Goal: Task Accomplishment & Management: Manage account settings

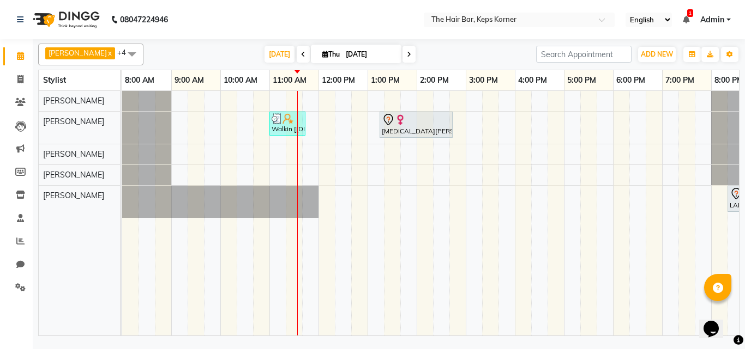
click at [518, 101] on div "Walkin [[DEMOGRAPHIC_DATA]], TK03, 11:00 AM-11:45 AM, Hair Wash Premium And Bla…" at bounding box center [441, 213] width 638 height 245
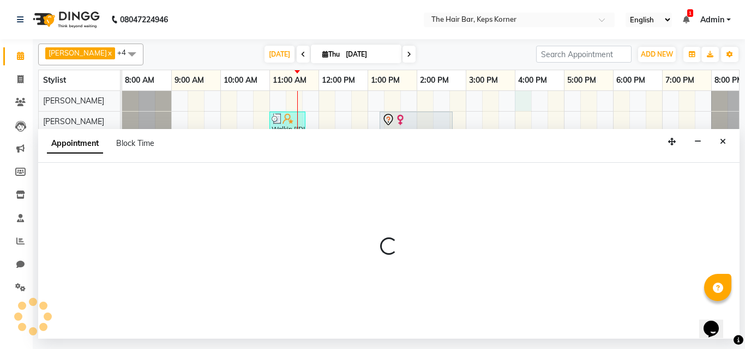
select select "92087"
select select "960"
select select "tentative"
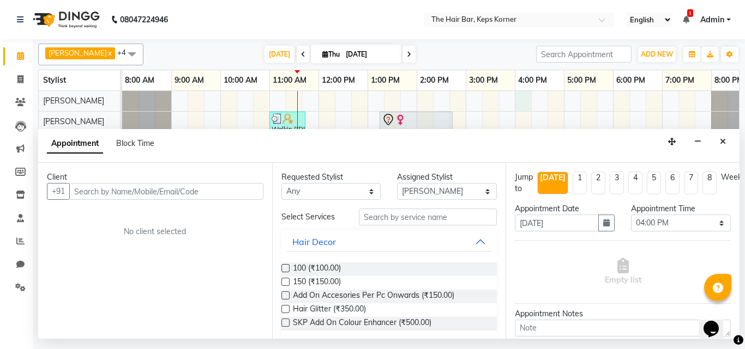
click at [178, 191] on input "text" at bounding box center [166, 191] width 194 height 17
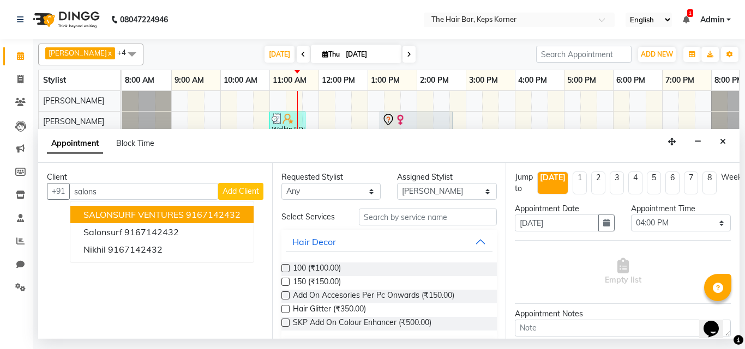
click at [184, 216] on button "SALONSURF VENTURES 9167142432" at bounding box center [161, 214] width 183 height 17
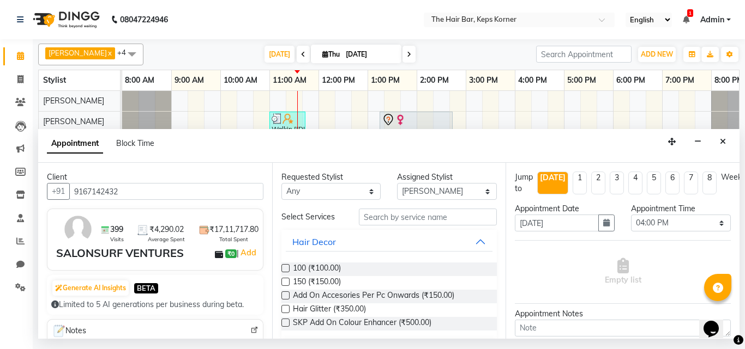
type input "9167142432"
click at [339, 193] on select "Any [PERSON_NAME] Admin [PERSON_NAME] [PERSON_NAME], Raza . [PERSON_NAME], [PER…" at bounding box center [331, 191] width 100 height 17
select select "92087"
click at [281, 183] on select "Any [PERSON_NAME] Admin [PERSON_NAME] [PERSON_NAME], Raza . [PERSON_NAME], [PER…" at bounding box center [331, 191] width 100 height 17
click at [390, 216] on input "text" at bounding box center [428, 217] width 138 height 17
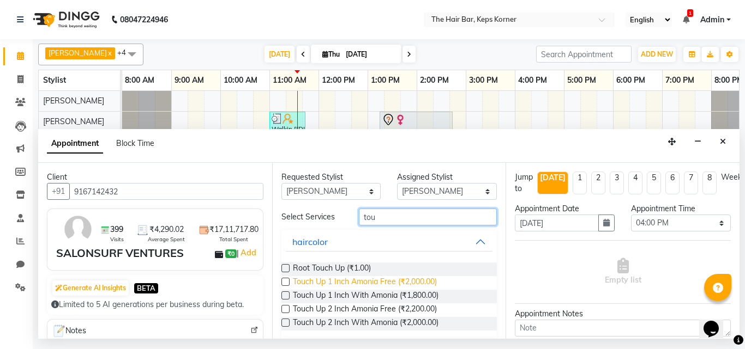
type input "tou"
click at [417, 282] on span "Touch Up 1 Inch Amonia Free (₹2,000.00)" at bounding box center [365, 283] width 144 height 14
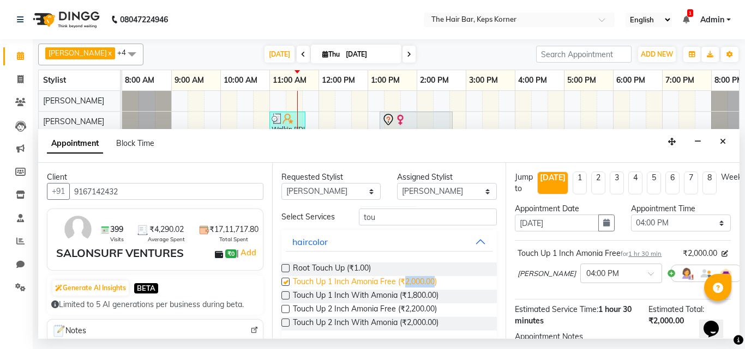
click at [417, 282] on span "Touch Up 1 Inch Amonia Free (₹2,000.00)" at bounding box center [365, 283] width 144 height 14
checkbox input "false"
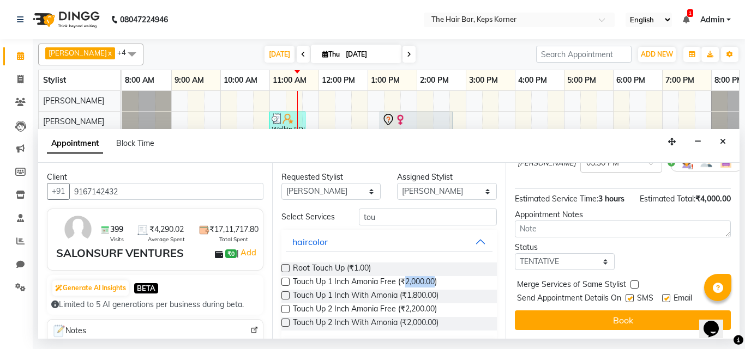
scroll to position [74, 0]
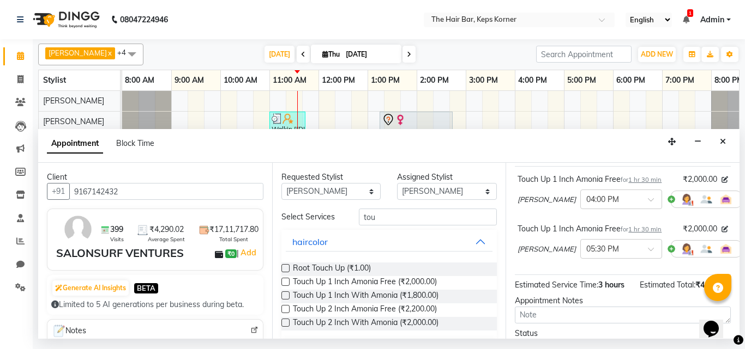
click at [744, 197] on icon at bounding box center [749, 200] width 7 height 8
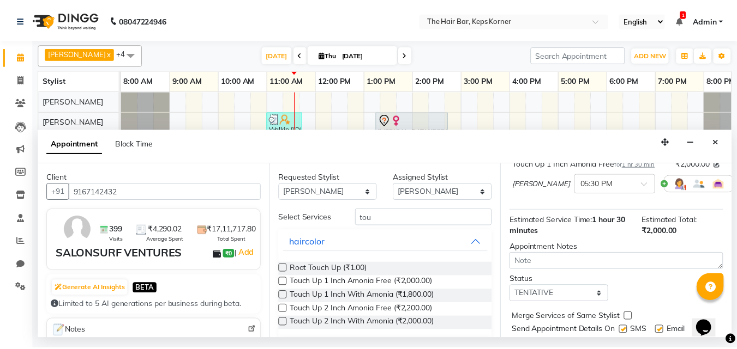
scroll to position [132, 0]
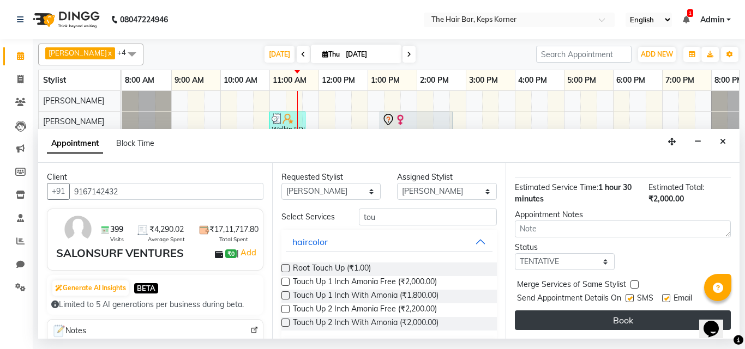
click at [597, 312] on button "Book" at bounding box center [623, 321] width 216 height 20
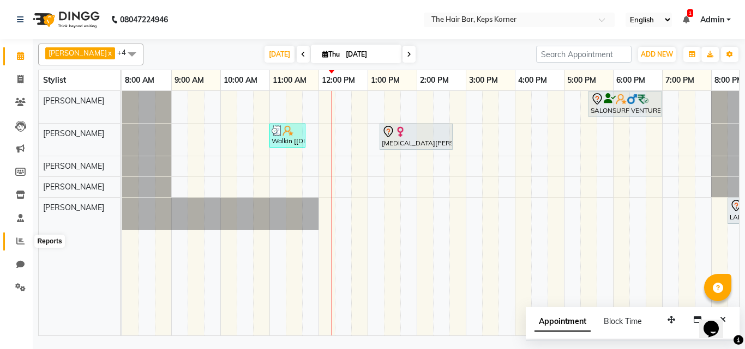
click at [22, 240] on icon at bounding box center [20, 241] width 8 height 8
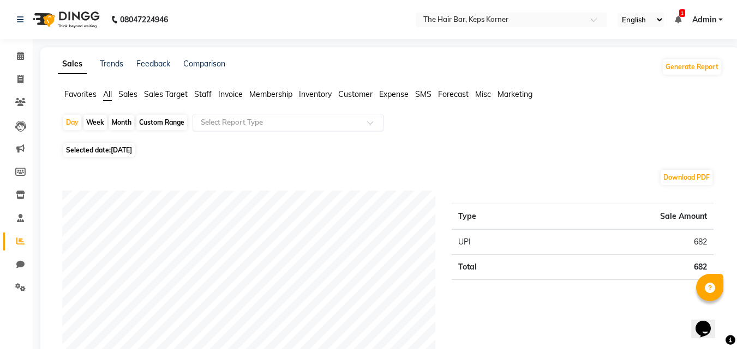
click at [248, 126] on input "text" at bounding box center [276, 122] width 157 height 11
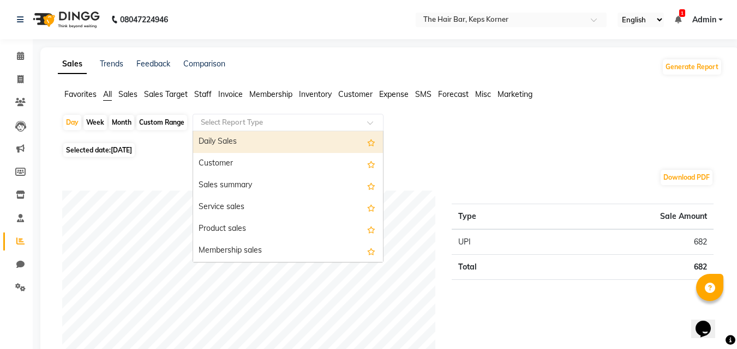
click at [240, 146] on div "Daily Sales" at bounding box center [288, 142] width 190 height 22
select select "full_report"
select select "csv"
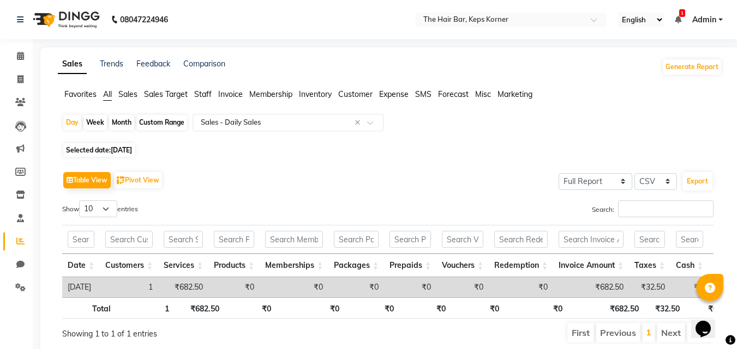
click at [163, 93] on span "Sales Target" at bounding box center [166, 94] width 44 height 10
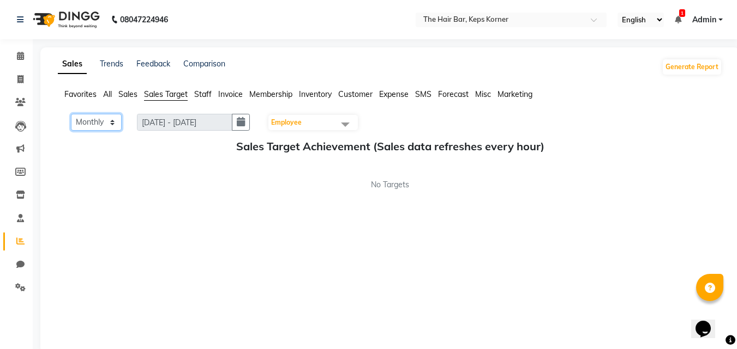
click at [93, 123] on select "Monthly Weekly" at bounding box center [96, 122] width 51 height 17
click at [131, 94] on span "Sales" at bounding box center [127, 94] width 19 height 10
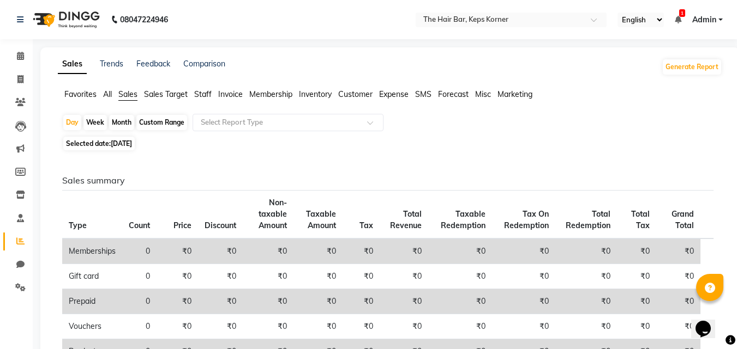
click at [109, 92] on span "All" at bounding box center [107, 94] width 9 height 10
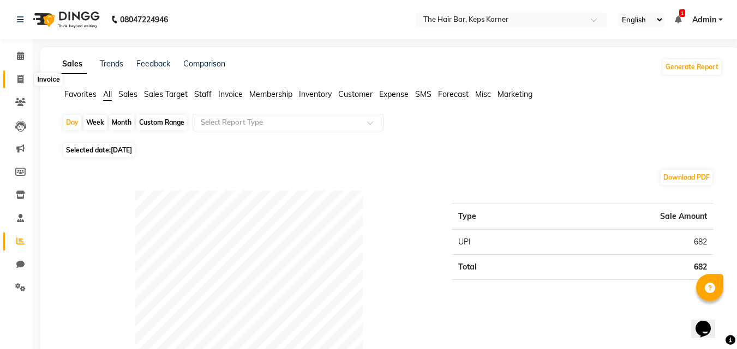
click at [21, 80] on icon at bounding box center [20, 79] width 6 height 8
select select "service"
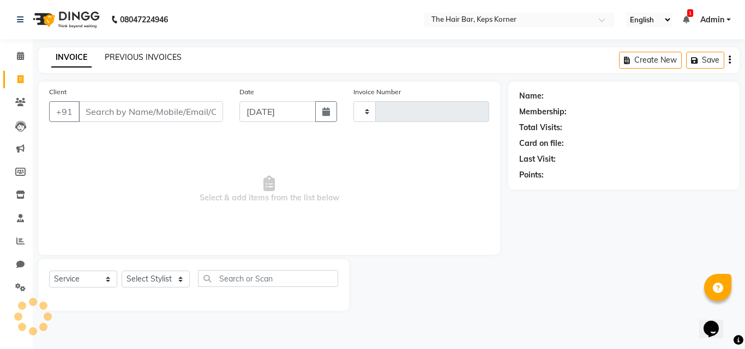
click at [136, 55] on link "PREVIOUS INVOICES" at bounding box center [143, 57] width 77 height 10
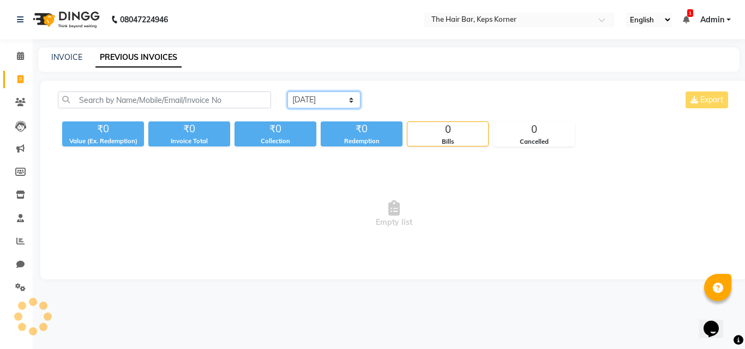
click at [308, 99] on select "[DATE] [DATE] Custom Range" at bounding box center [323, 100] width 73 height 17
click at [287, 92] on select "[DATE] [DATE] Custom Range" at bounding box center [323, 100] width 73 height 17
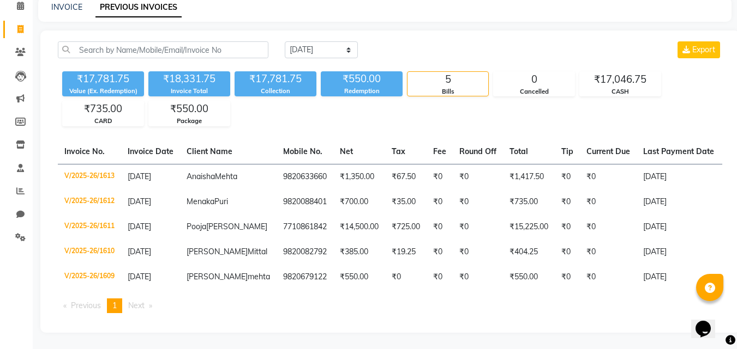
click at [281, 80] on div "₹17,781.75" at bounding box center [275, 78] width 82 height 15
click at [276, 87] on div "Collection" at bounding box center [275, 91] width 82 height 9
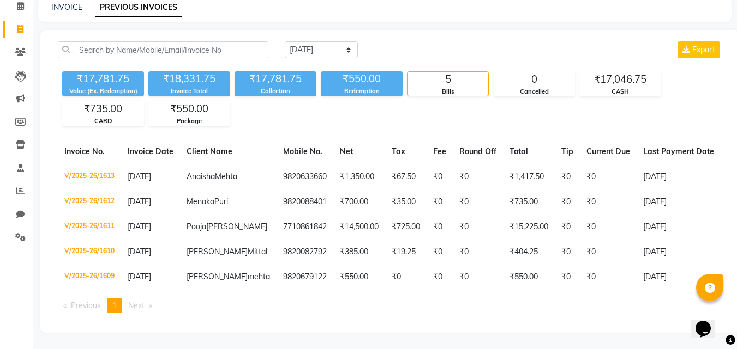
click at [371, 77] on div "₹550.00" at bounding box center [362, 78] width 82 height 15
click at [328, 44] on select "[DATE] [DATE] Custom Range" at bounding box center [321, 49] width 73 height 17
select select "[DATE]"
click at [285, 41] on select "[DATE] [DATE] Custom Range" at bounding box center [321, 49] width 73 height 17
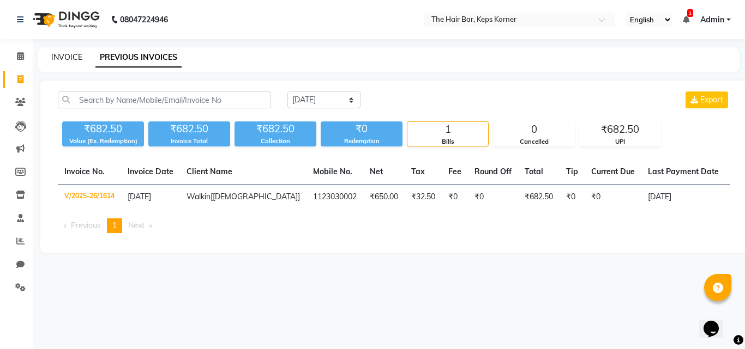
click at [69, 55] on link "INVOICE" at bounding box center [66, 57] width 31 height 10
select select "service"
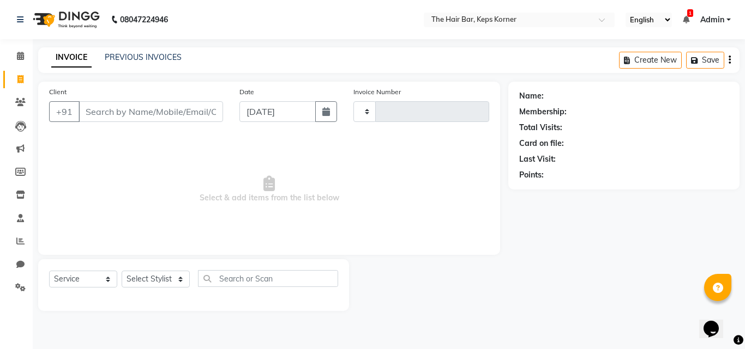
type input "1615"
select select "8992"
click at [18, 239] on icon at bounding box center [20, 241] width 8 height 8
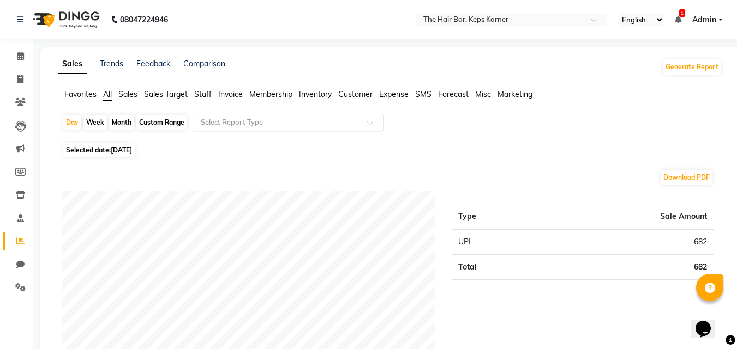
click at [226, 122] on input "text" at bounding box center [276, 122] width 157 height 11
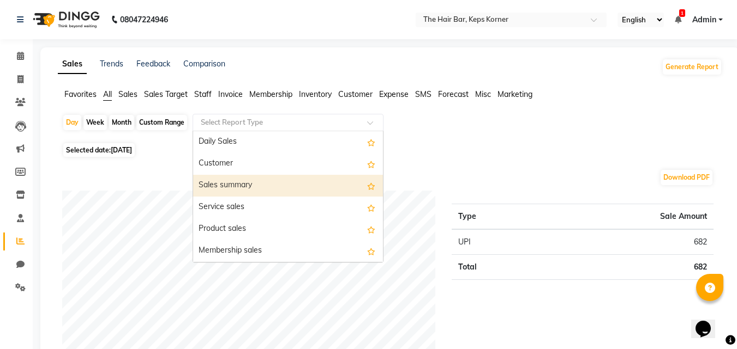
click at [231, 182] on div "Sales summary" at bounding box center [288, 186] width 190 height 22
select select "full_report"
select select "csv"
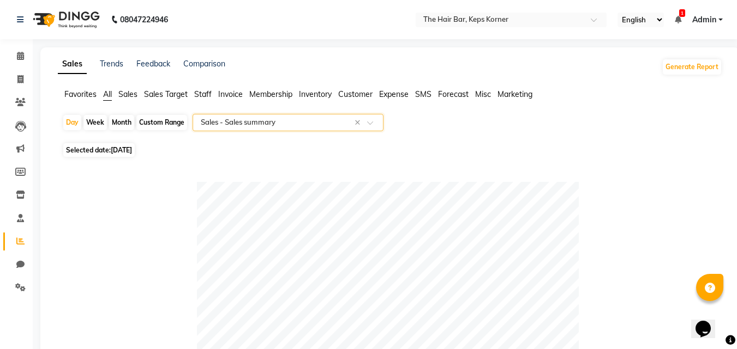
click at [282, 119] on input "text" at bounding box center [276, 122] width 157 height 11
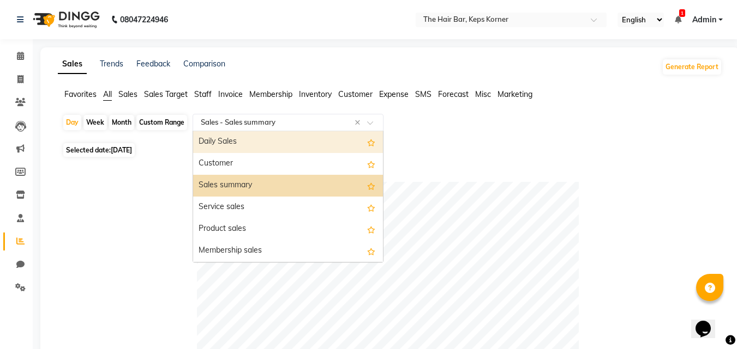
click at [225, 138] on div "Daily Sales" at bounding box center [288, 142] width 190 height 22
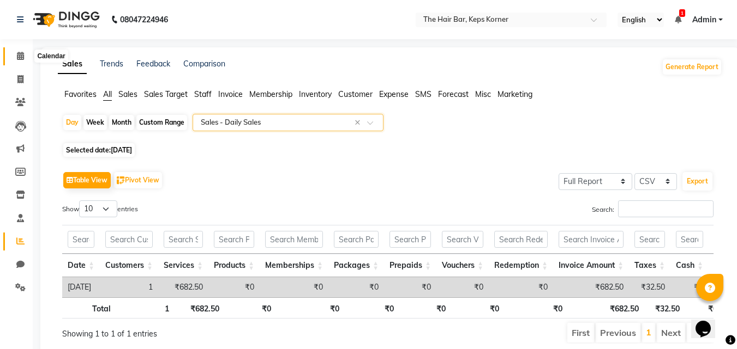
click at [19, 58] on icon at bounding box center [20, 56] width 7 height 8
